Goal: Task Accomplishment & Management: Use online tool/utility

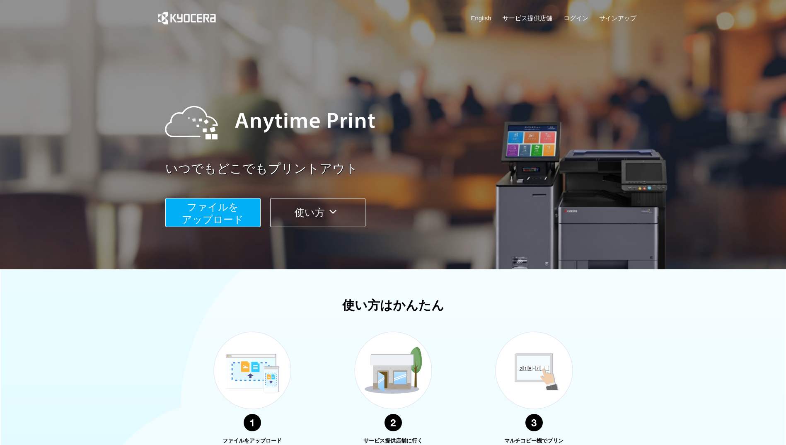
click at [220, 213] on span "ファイルを ​​アップロード" at bounding box center [213, 213] width 62 height 24
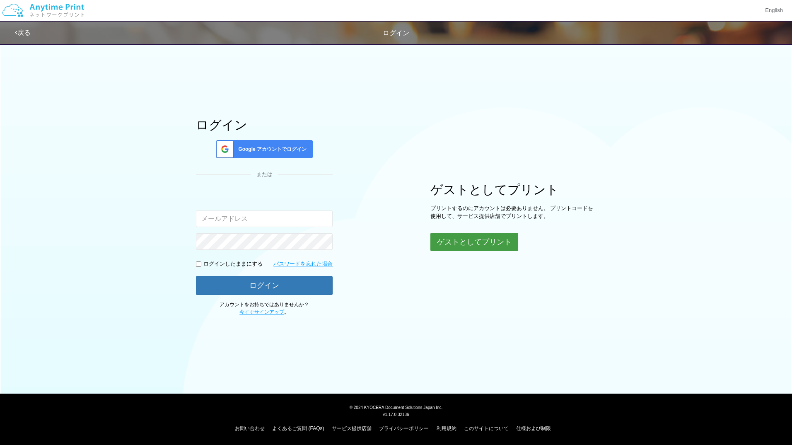
click at [483, 242] on button "ゲストとしてプリント" at bounding box center [475, 242] width 88 height 18
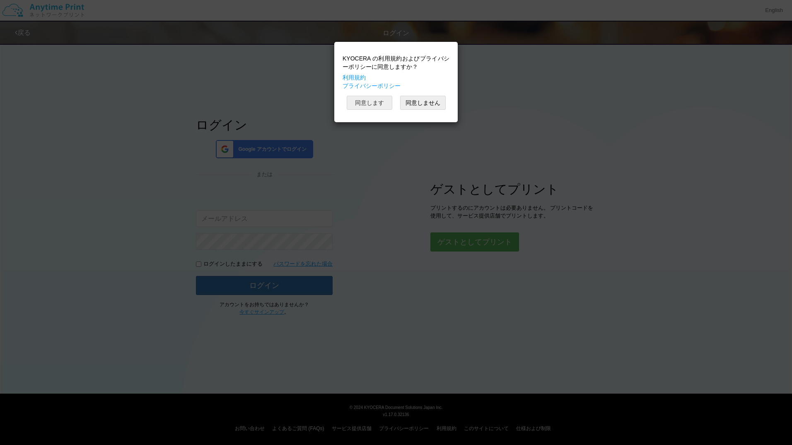
click at [381, 106] on button "同意します" at bounding box center [370, 103] width 46 height 14
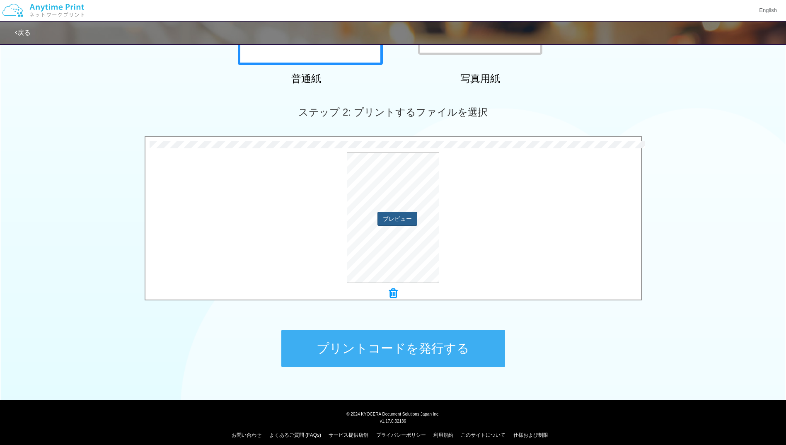
scroll to position [185, 0]
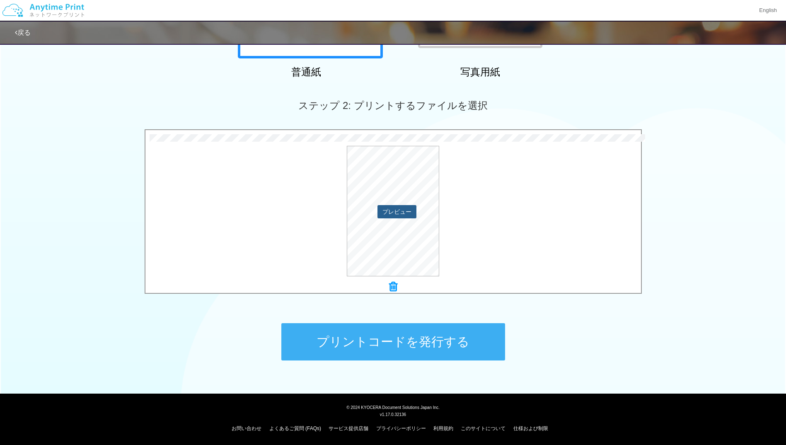
click at [394, 211] on button "プレビュー" at bounding box center [397, 211] width 39 height 13
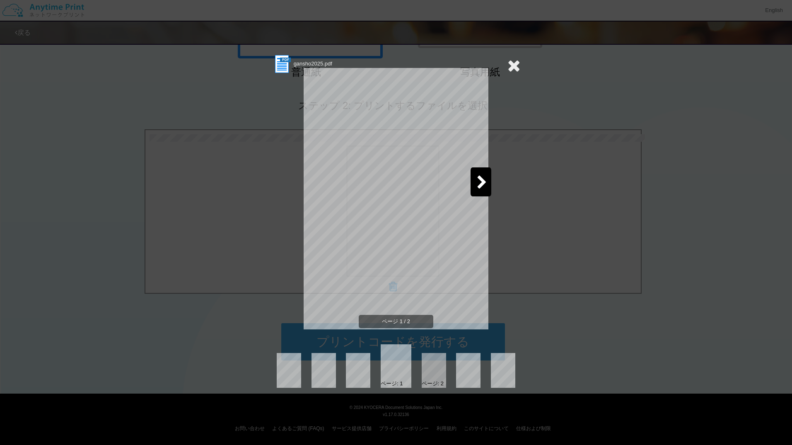
click at [482, 188] on icon at bounding box center [482, 183] width 10 height 15
click at [516, 68] on icon at bounding box center [514, 65] width 13 height 17
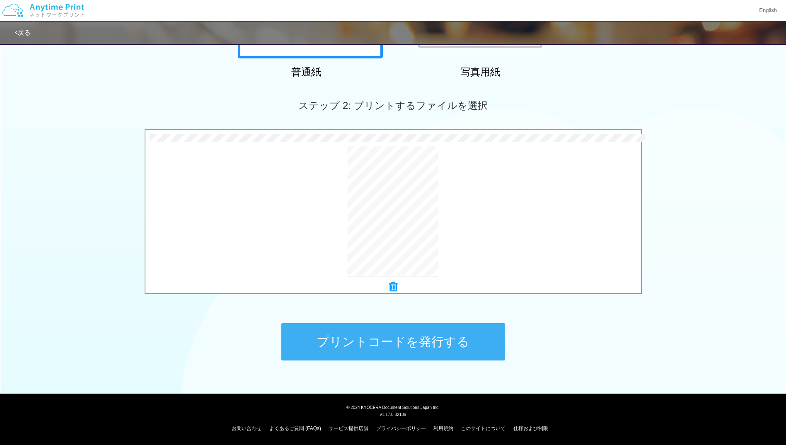
click at [417, 337] on button "プリントコードを発行する" at bounding box center [393, 341] width 224 height 37
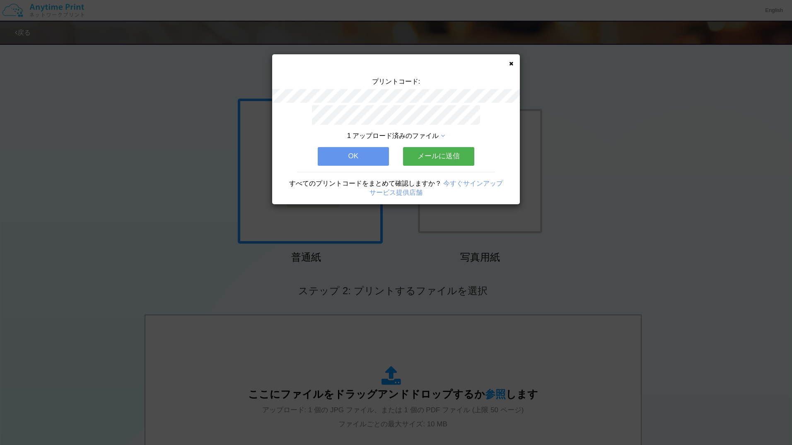
click at [365, 155] on button "OK" at bounding box center [353, 156] width 71 height 18
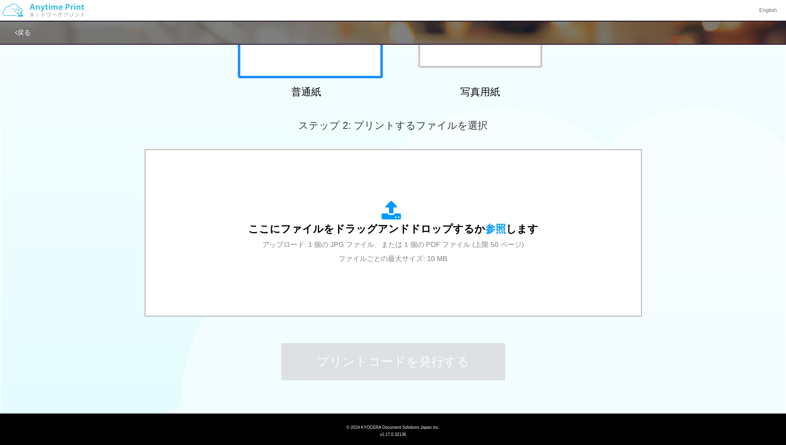
scroll to position [166, 0]
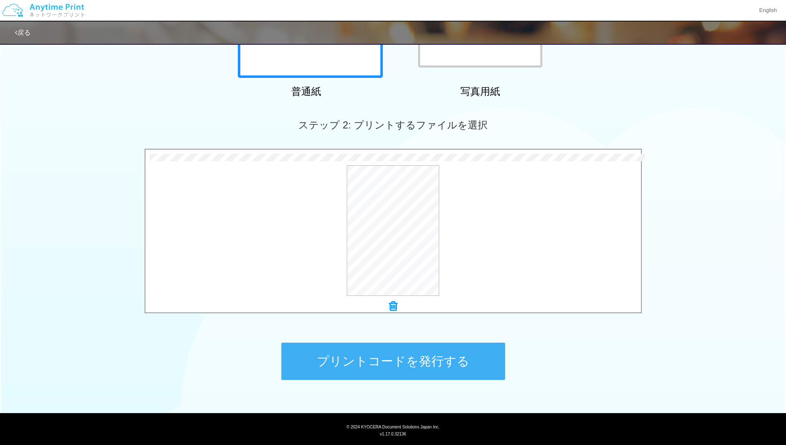
click at [422, 356] on button "プリントコードを発行する" at bounding box center [393, 361] width 224 height 37
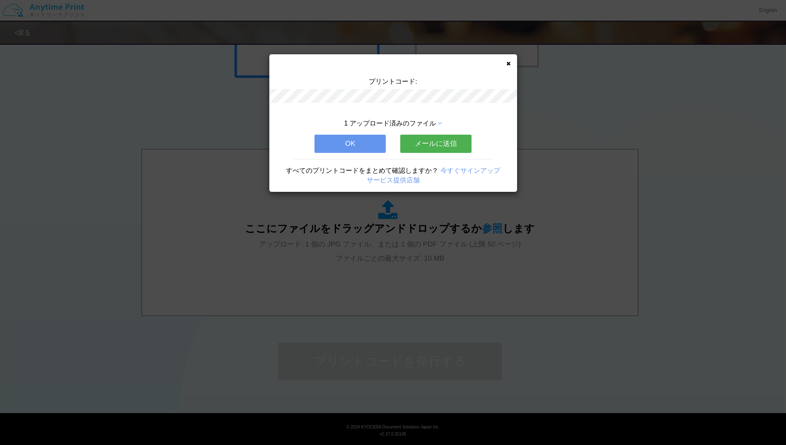
scroll to position [0, 0]
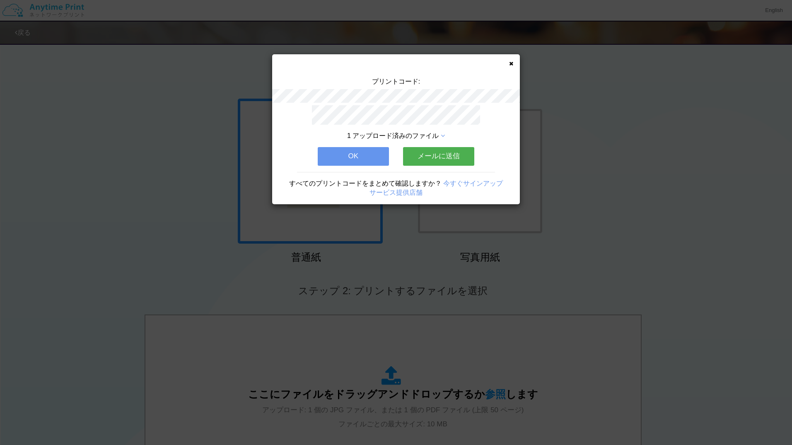
click at [356, 155] on button "OK" at bounding box center [353, 156] width 71 height 18
